Goal: Task Accomplishment & Management: Manage account settings

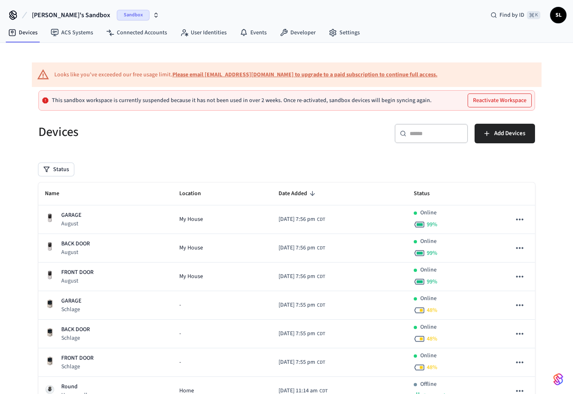
click at [559, 12] on span "SL" at bounding box center [558, 15] width 15 height 15
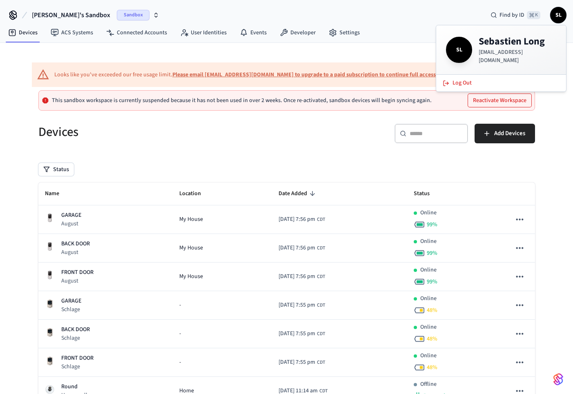
click at [371, 32] on div "Devices ACS Systems Connected Accounts User Identities Events Developer Settings" at bounding box center [286, 33] width 573 height 19
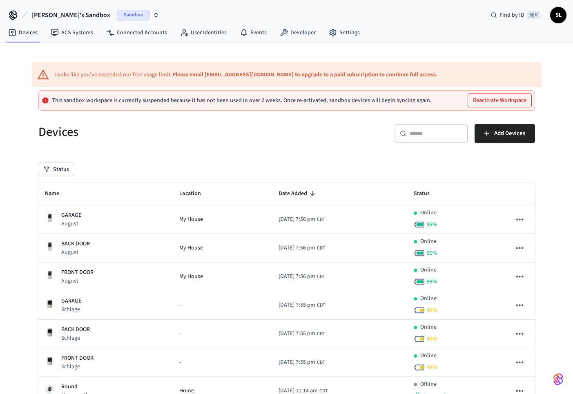
click at [85, 18] on span "[PERSON_NAME]'s Sandbox" at bounding box center [71, 15] width 78 height 10
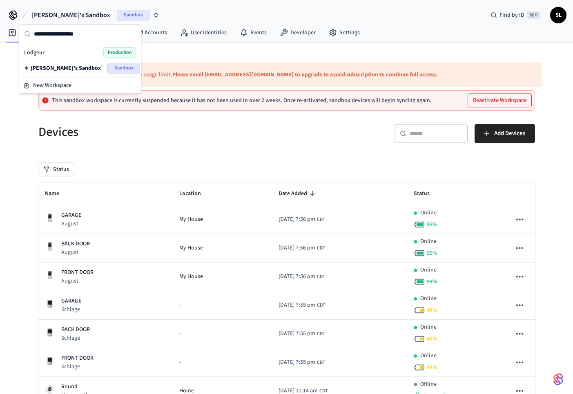
click at [40, 53] on span "Lodgeur" at bounding box center [34, 53] width 20 height 8
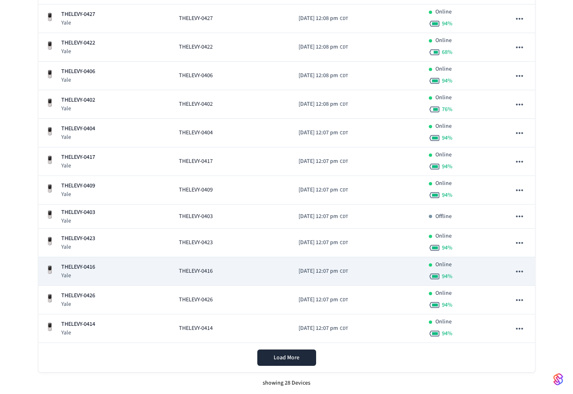
scroll to position [618, 0]
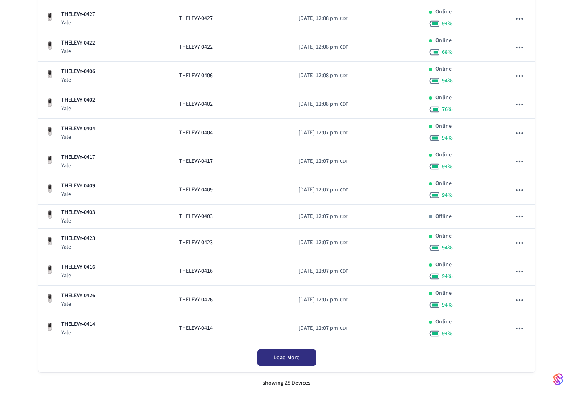
click at [278, 358] on span "Load More" at bounding box center [287, 358] width 26 height 8
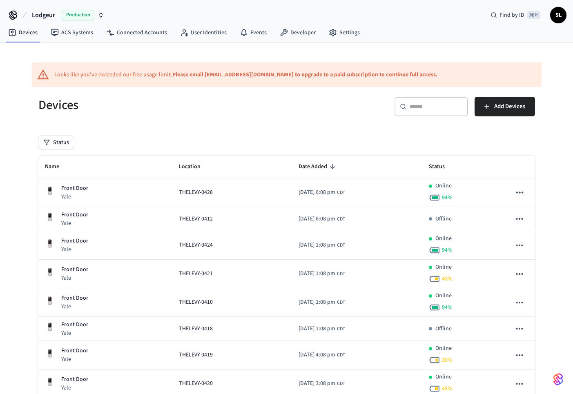
scroll to position [0, 0]
click at [557, 15] on span "SL" at bounding box center [558, 15] width 15 height 15
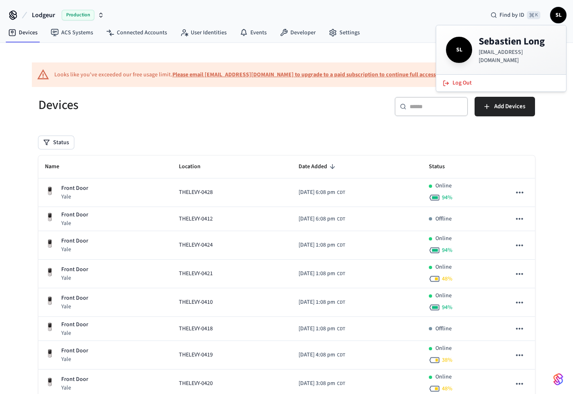
click at [500, 42] on h4 "[PERSON_NAME]" at bounding box center [518, 41] width 78 height 13
click at [461, 50] on span "SL" at bounding box center [459, 49] width 23 height 23
click at [352, 32] on link "Settings" at bounding box center [344, 32] width 44 height 15
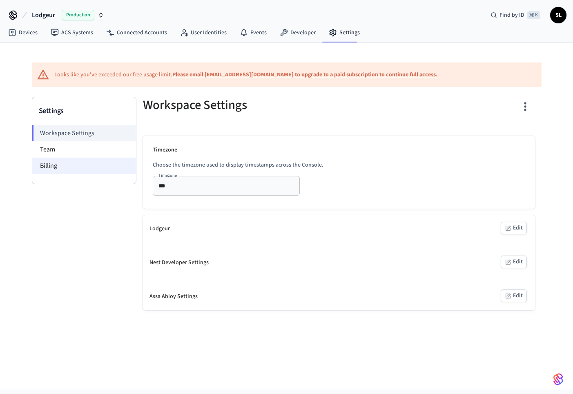
click at [64, 164] on li "Billing" at bounding box center [84, 166] width 104 height 16
